Goal: Find specific page/section: Find specific page/section

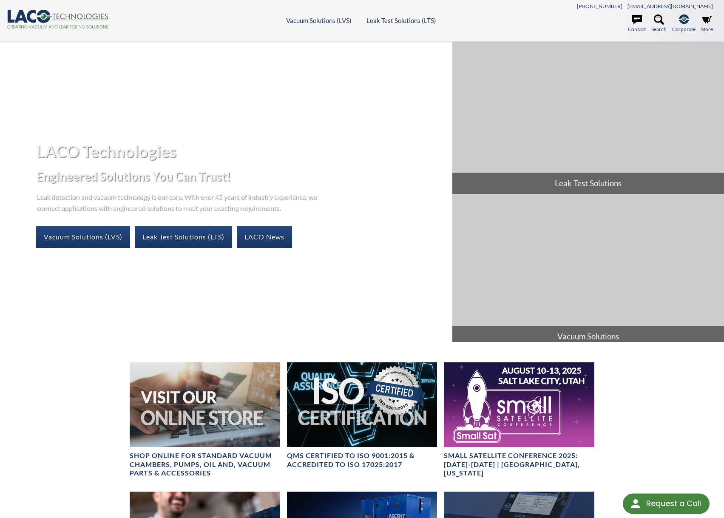
select select "Language Translate Widget"
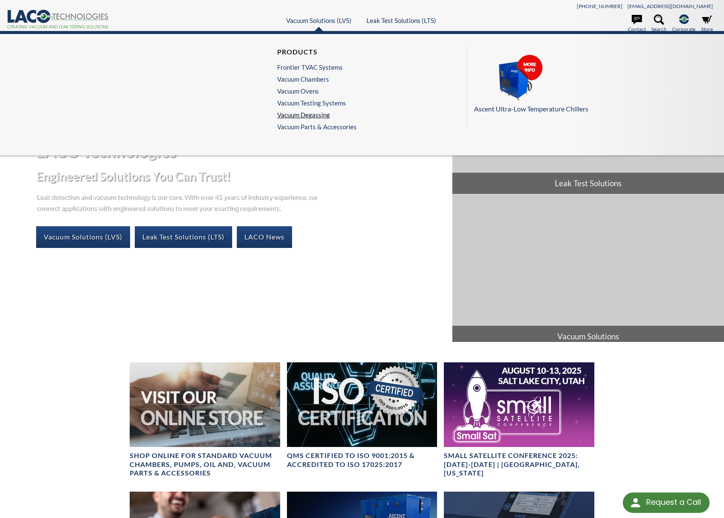
click at [312, 115] on link "Vacuum Degassing" at bounding box center [314, 115] width 75 height 8
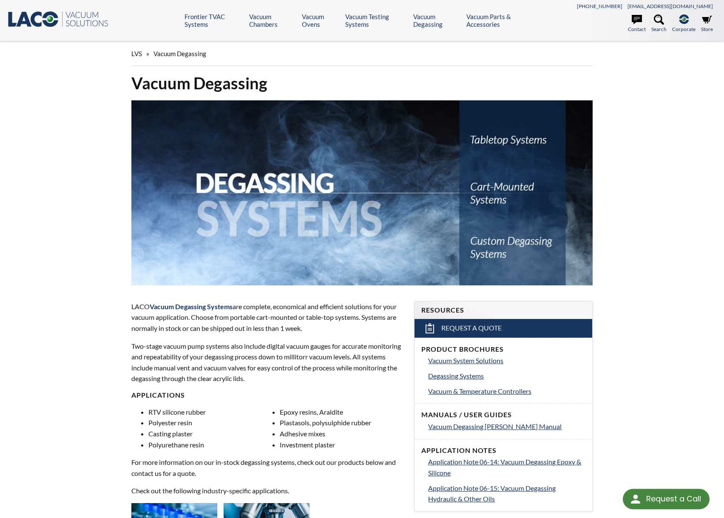
select select "Language Translate Widget"
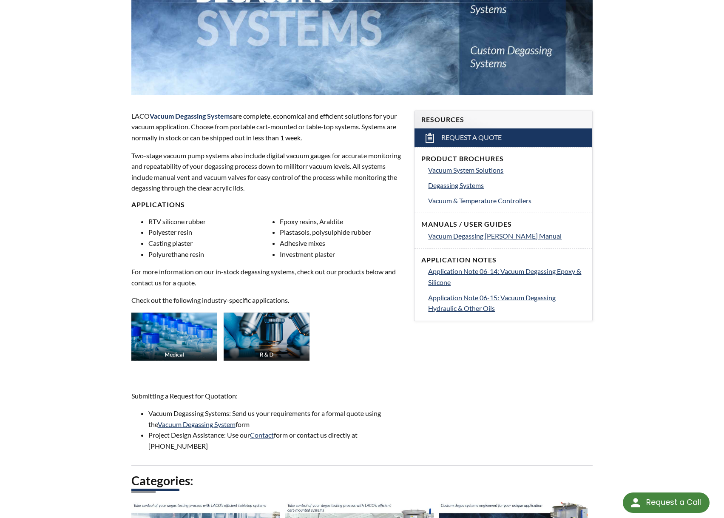
scroll to position [85, 0]
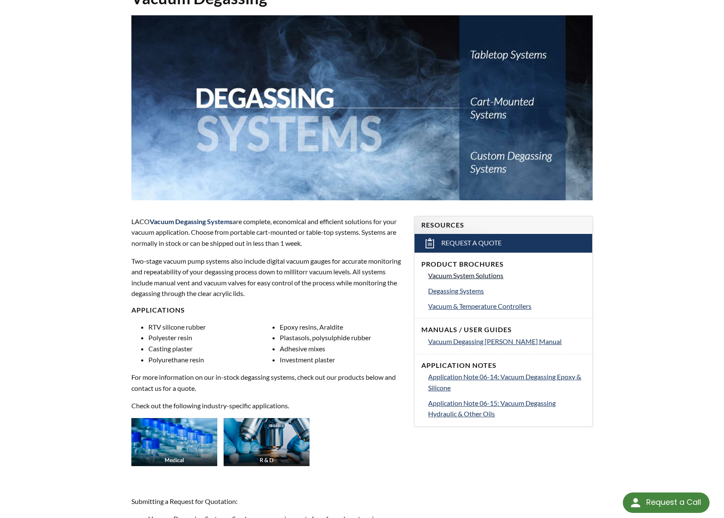
click at [469, 278] on span "Vacuum System Solutions" at bounding box center [465, 275] width 75 height 8
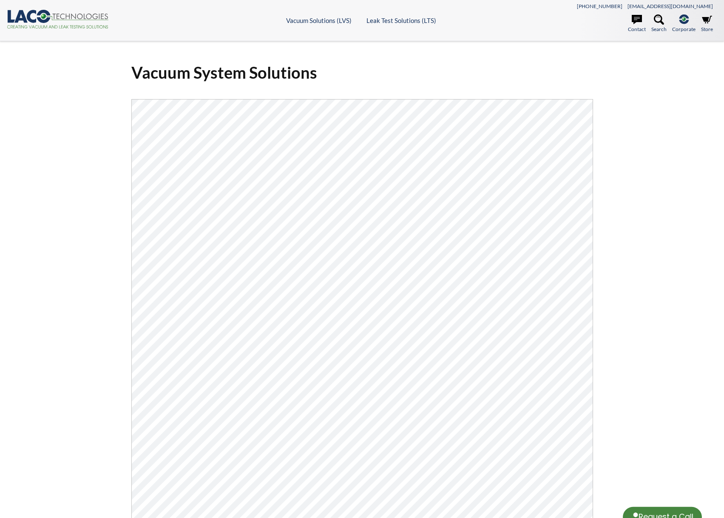
select select "Language Translate Widget"
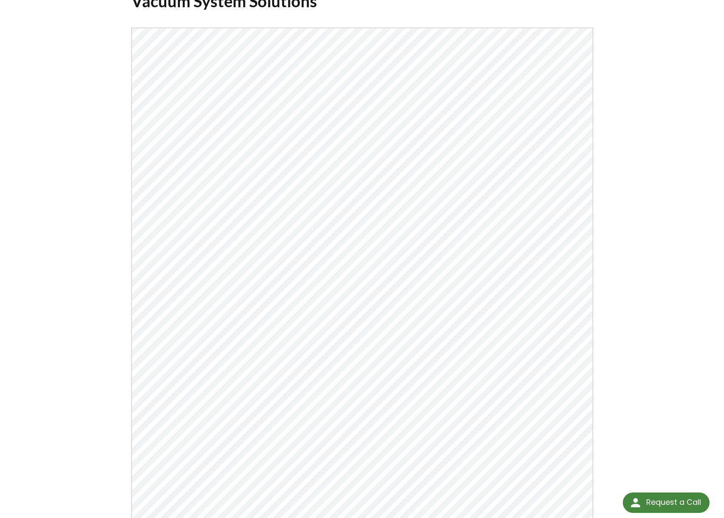
scroll to position [85, 0]
